Goal: Find specific page/section

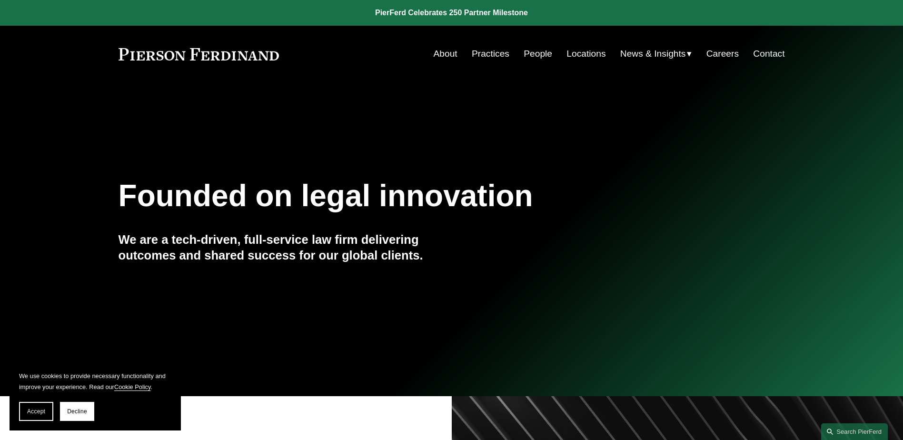
click at [530, 54] on link "People" at bounding box center [537, 54] width 29 height 18
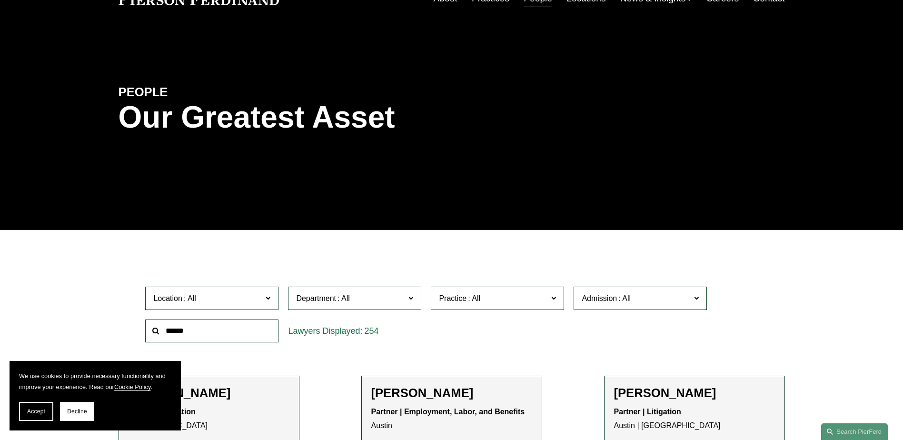
scroll to position [190, 0]
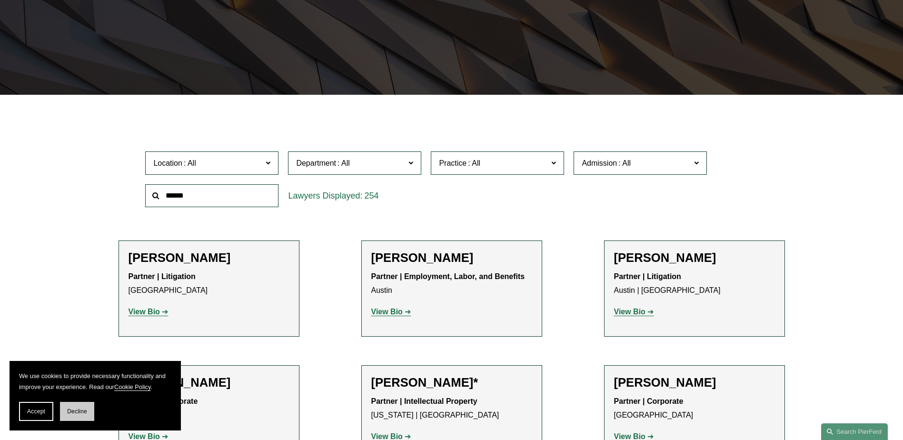
click at [73, 410] on span "Decline" at bounding box center [77, 411] width 20 height 7
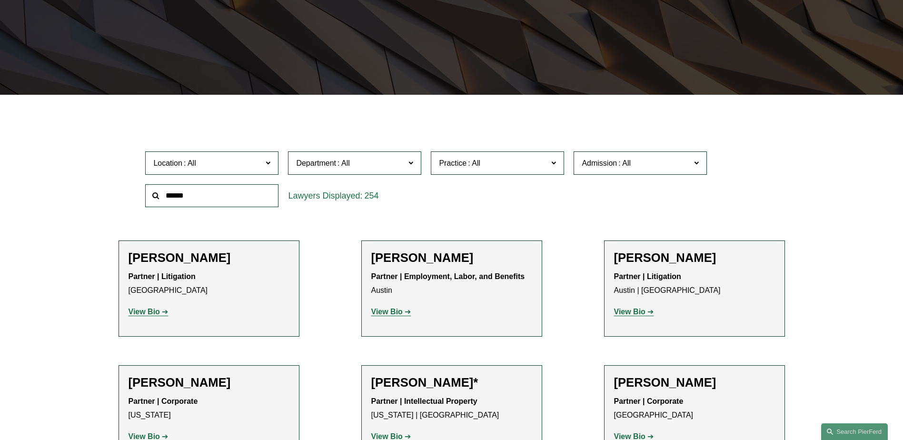
click at [492, 158] on span "Practice" at bounding box center [493, 163] width 109 height 13
click at [0, 0] on link "Tax/ERISA" at bounding box center [0, 0] width 0 height 0
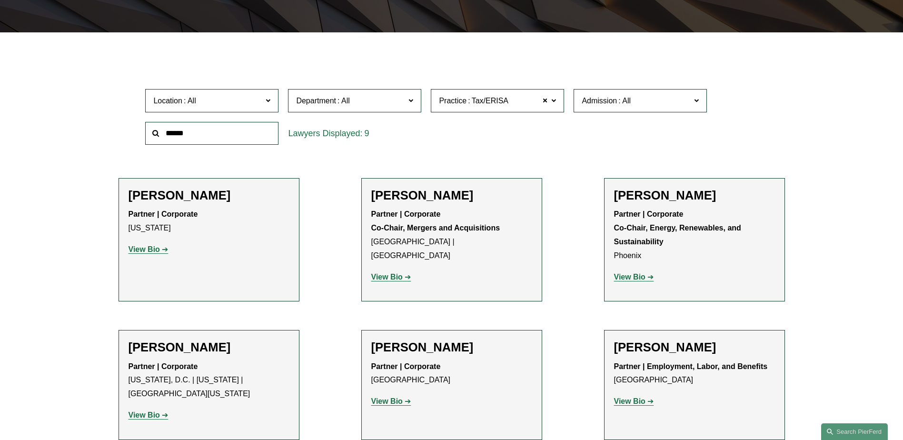
scroll to position [238, 0]
